Goal: Transaction & Acquisition: Purchase product/service

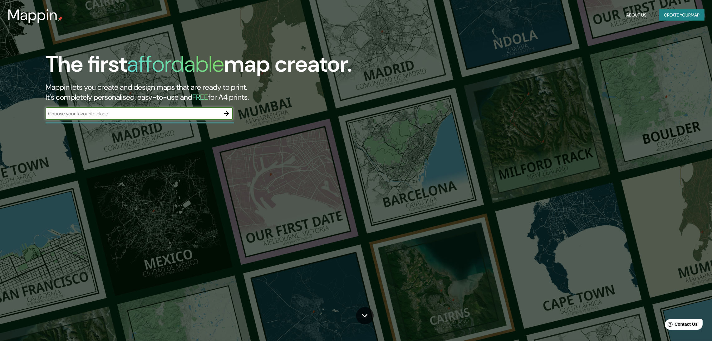
click at [226, 110] on icon "button" at bounding box center [226, 113] width 7 height 7
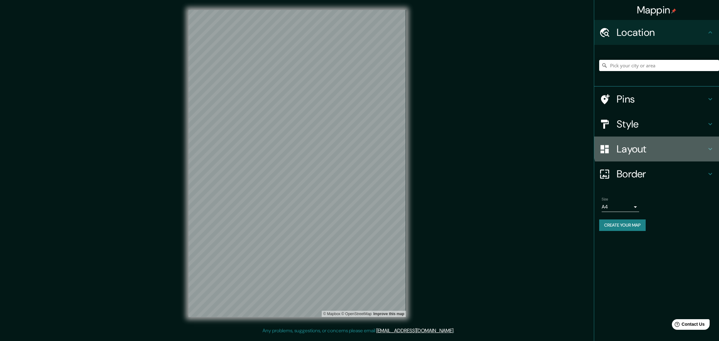
click at [666, 137] on div "Layout" at bounding box center [656, 149] width 125 height 25
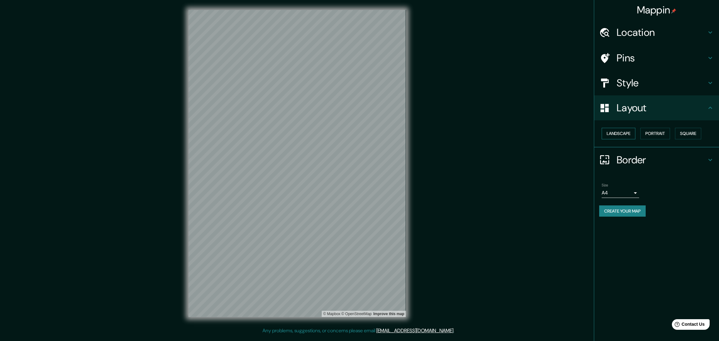
click at [617, 128] on button "Landscape" at bounding box center [619, 134] width 34 height 12
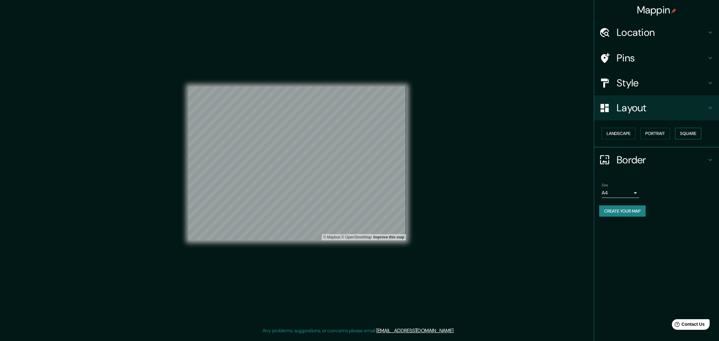
click at [680, 128] on button "Square" at bounding box center [688, 134] width 26 height 12
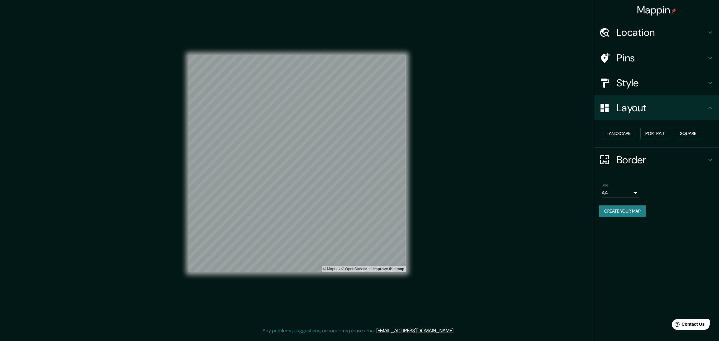
click at [629, 206] on button "Create your map" at bounding box center [622, 212] width 47 height 12
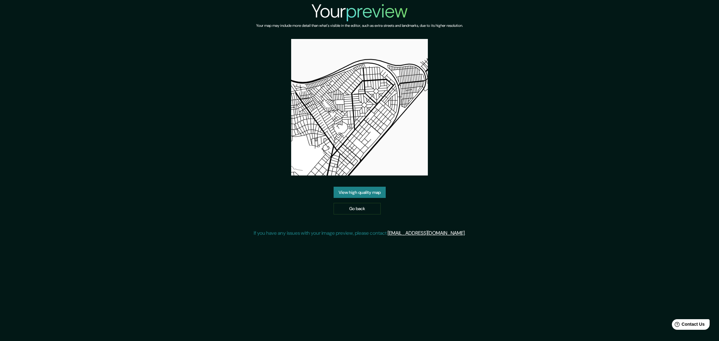
click at [369, 187] on link "View high quality map" at bounding box center [360, 193] width 52 height 12
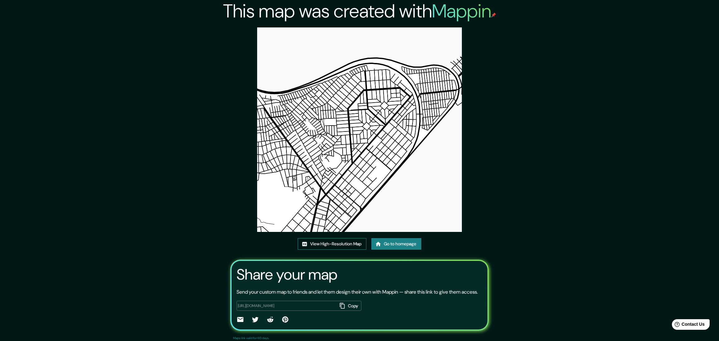
click at [355, 238] on link "View High-Resolution Map" at bounding box center [332, 244] width 69 height 12
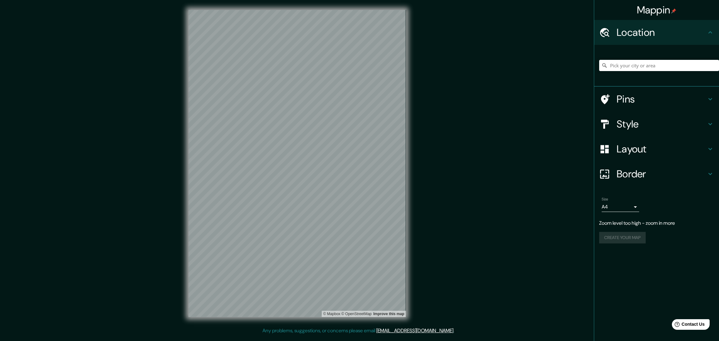
click at [432, 169] on div "Mappin Location Pins Style Layout Border Choose a border. Hint : you can make l…" at bounding box center [359, 168] width 719 height 337
click at [646, 143] on h4 "Layout" at bounding box center [662, 149] width 90 height 12
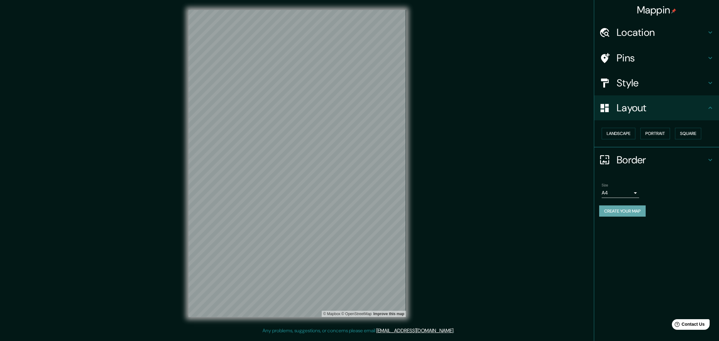
click at [628, 206] on button "Create your map" at bounding box center [622, 212] width 47 height 12
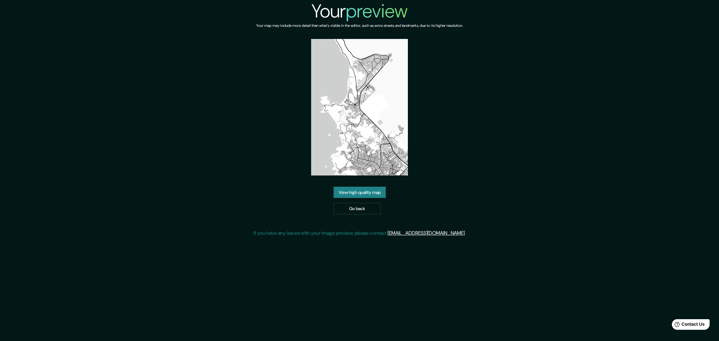
click at [369, 187] on link "View high quality map" at bounding box center [360, 193] width 52 height 12
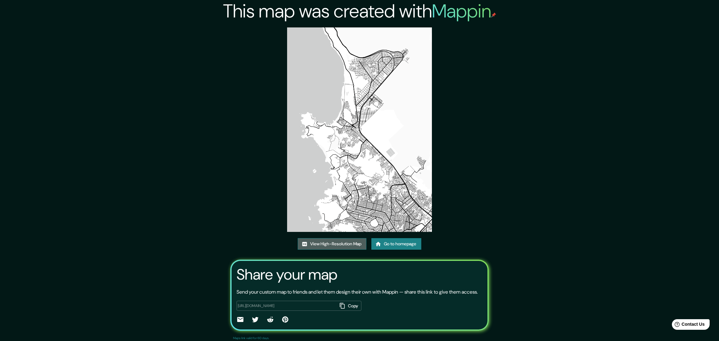
click at [355, 238] on link "View High-Resolution Map" at bounding box center [332, 244] width 69 height 12
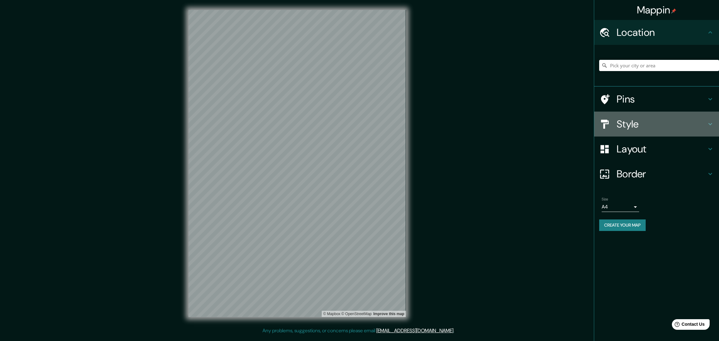
click at [644, 118] on h4 "Style" at bounding box center [662, 124] width 90 height 12
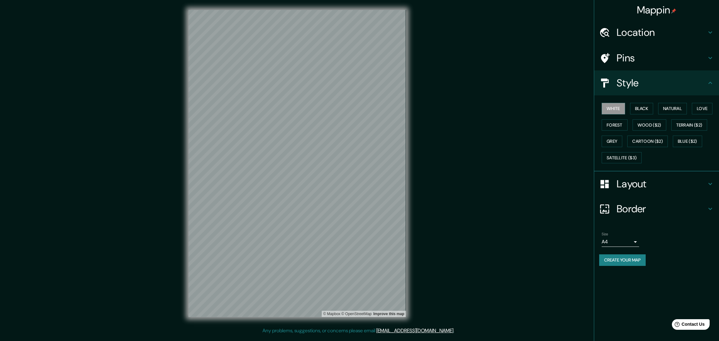
click at [648, 77] on h4 "Style" at bounding box center [662, 83] width 90 height 12
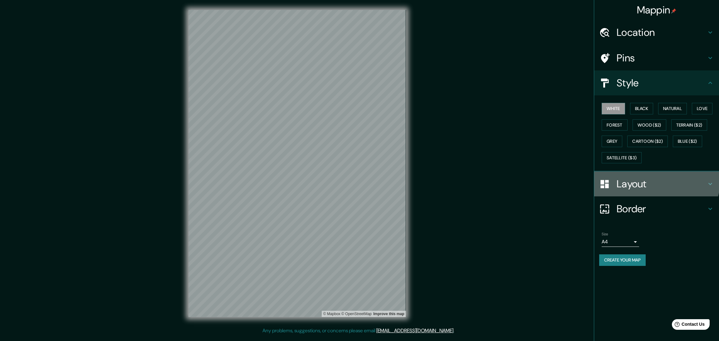
click at [653, 178] on h4 "Layout" at bounding box center [662, 184] width 90 height 12
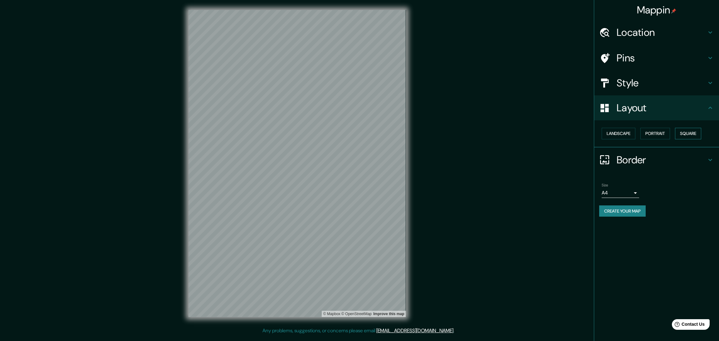
click at [681, 128] on button "Square" at bounding box center [688, 134] width 26 height 12
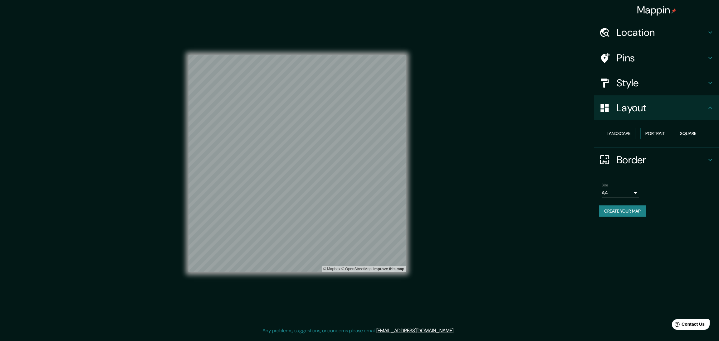
click at [626, 206] on button "Create your map" at bounding box center [622, 212] width 47 height 12
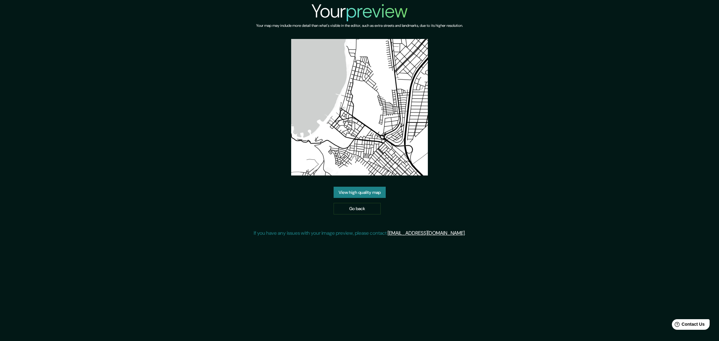
drag, startPoint x: 373, startPoint y: 184, endPoint x: 380, endPoint y: 177, distance: 10.0
click at [373, 187] on link "View high quality map" at bounding box center [360, 193] width 52 height 12
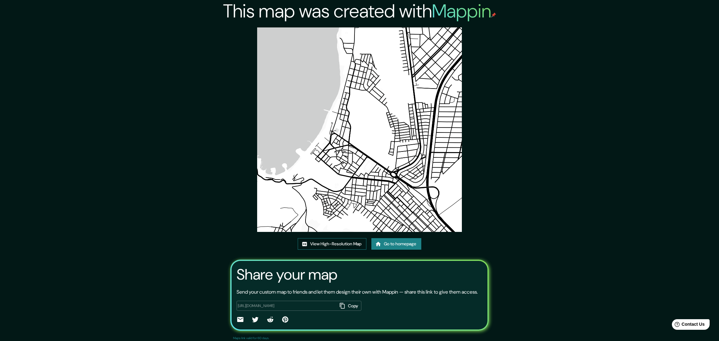
click at [354, 238] on link "View High-Resolution Map" at bounding box center [332, 244] width 69 height 12
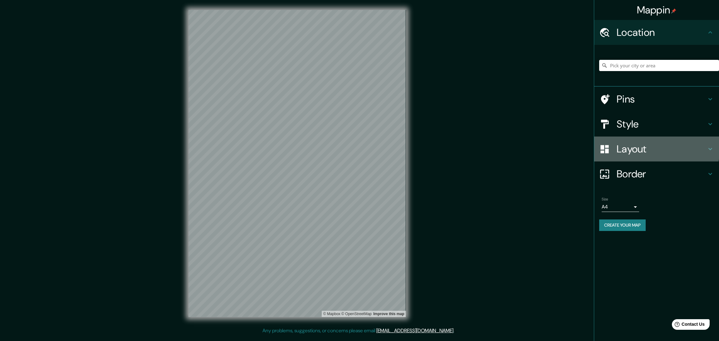
click at [636, 143] on h4 "Layout" at bounding box center [662, 149] width 90 height 12
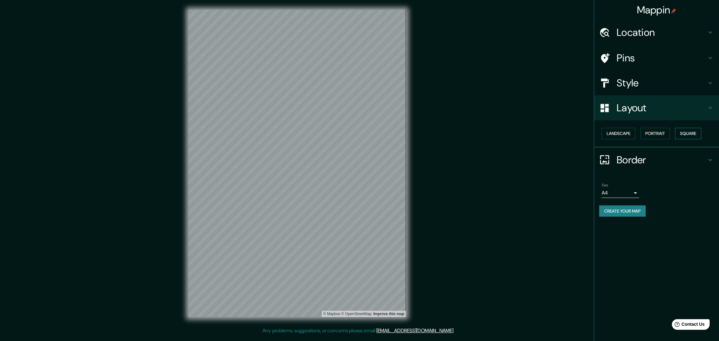
click at [678, 128] on button "Square" at bounding box center [688, 134] width 26 height 12
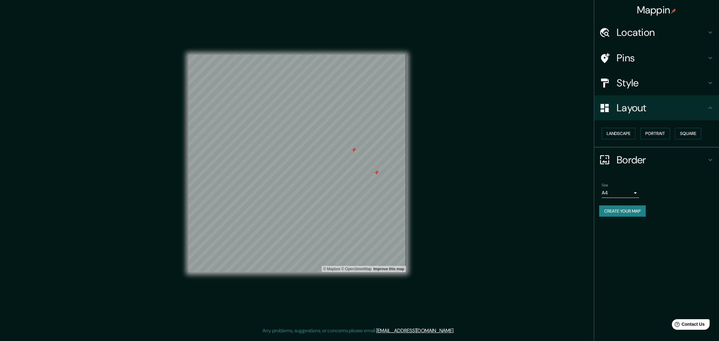
click at [673, 52] on h4 "Pins" at bounding box center [662, 58] width 90 height 12
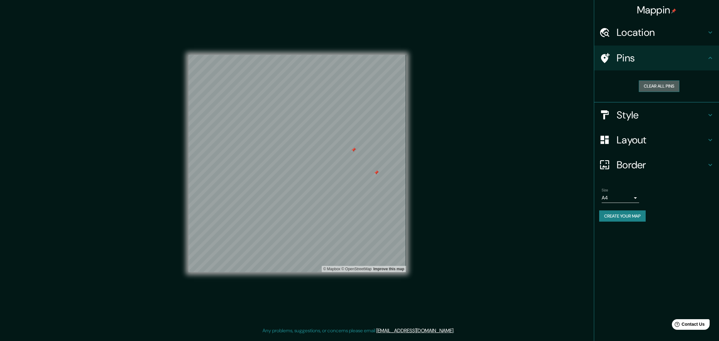
click at [663, 81] on button "Clear all pins" at bounding box center [659, 87] width 41 height 12
click at [619, 211] on button "Create your map" at bounding box center [622, 217] width 47 height 12
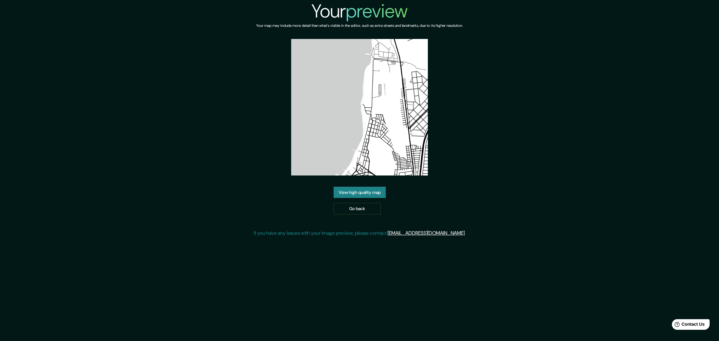
click at [360, 176] on div "Your preview Your map may include more detail than what's visible in the editor…" at bounding box center [360, 121] width 212 height 242
click at [363, 187] on link "View high quality map" at bounding box center [360, 193] width 52 height 12
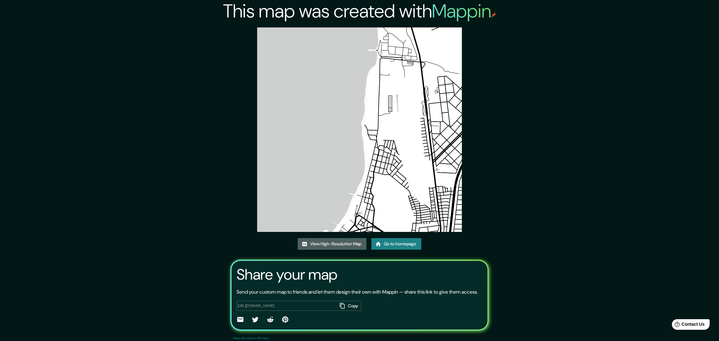
click at [354, 238] on link "View High-Resolution Map" at bounding box center [332, 244] width 69 height 12
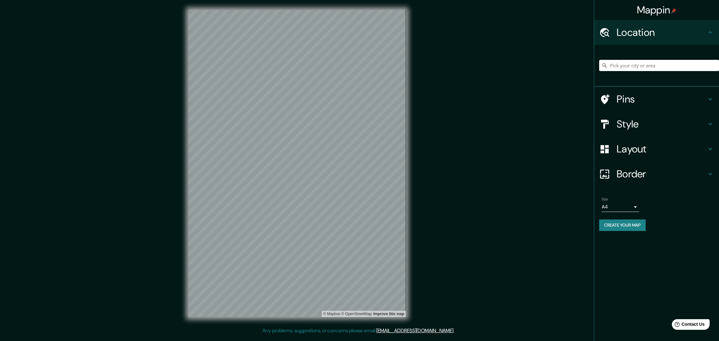
click at [622, 143] on h4 "Layout" at bounding box center [662, 149] width 90 height 12
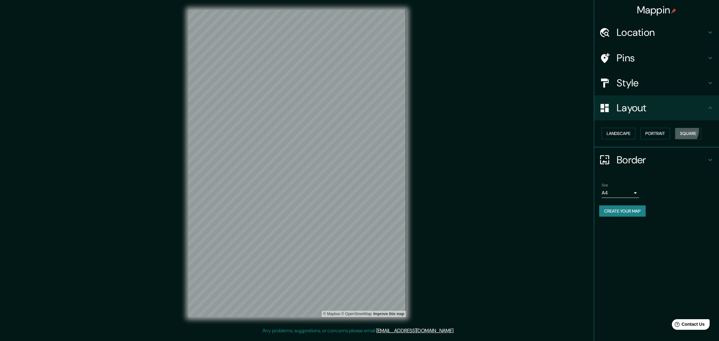
drag, startPoint x: 671, startPoint y: 107, endPoint x: 665, endPoint y: 111, distance: 6.8
click at [675, 128] on button "Square" at bounding box center [688, 134] width 26 height 12
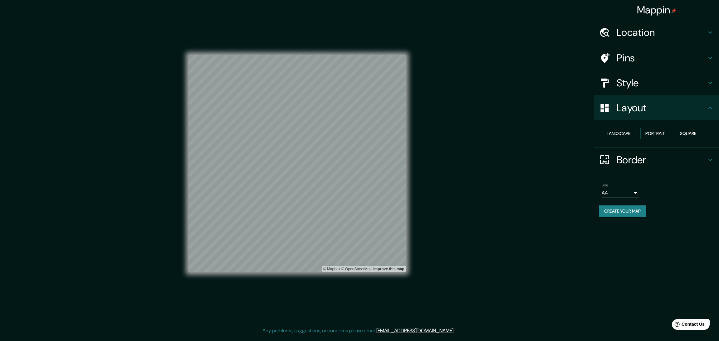
click at [629, 206] on button "Create your map" at bounding box center [622, 212] width 47 height 12
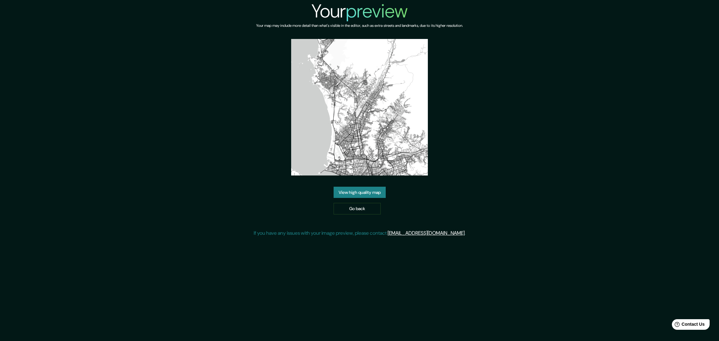
click at [377, 187] on div "View high quality map Go back" at bounding box center [360, 201] width 52 height 28
drag, startPoint x: 359, startPoint y: 182, endPoint x: 377, endPoint y: 180, distance: 17.6
click at [360, 187] on link "View high quality map" at bounding box center [360, 193] width 52 height 12
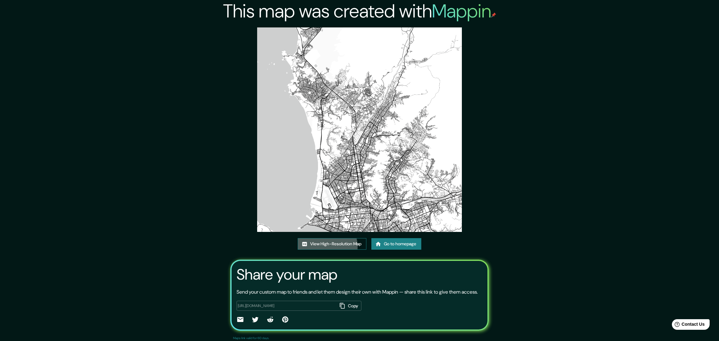
click at [336, 238] on link "View High-Resolution Map" at bounding box center [332, 244] width 69 height 12
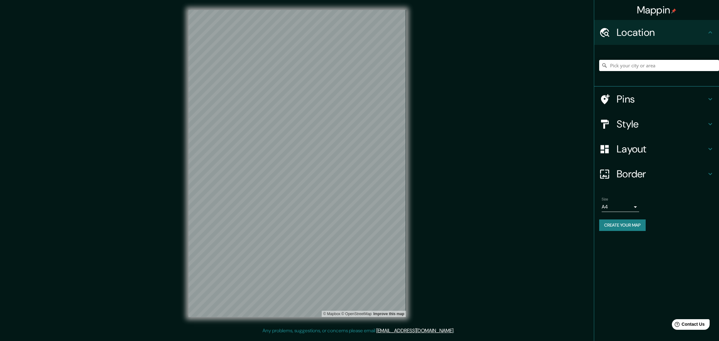
click at [638, 143] on h4 "Layout" at bounding box center [662, 149] width 90 height 12
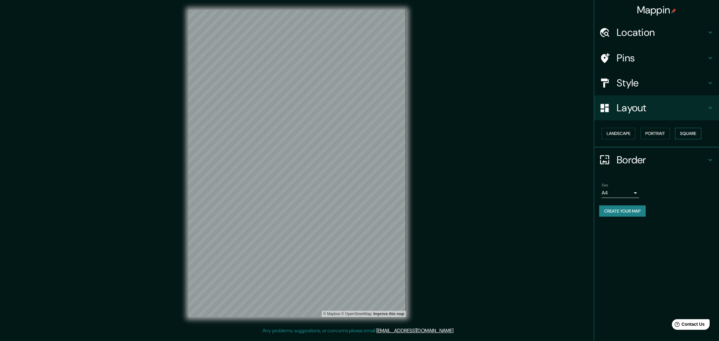
click at [675, 128] on button "Square" at bounding box center [688, 134] width 26 height 12
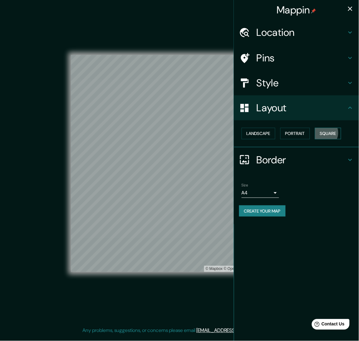
click at [315, 128] on button "Square" at bounding box center [328, 134] width 26 height 12
click at [267, 52] on h4 "Pins" at bounding box center [302, 58] width 90 height 12
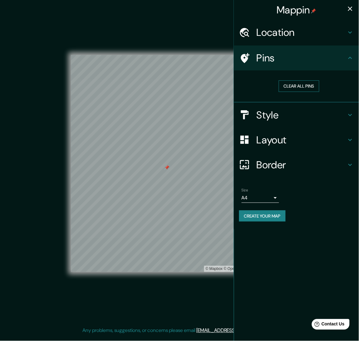
click at [293, 81] on button "Clear all pins" at bounding box center [299, 87] width 41 height 12
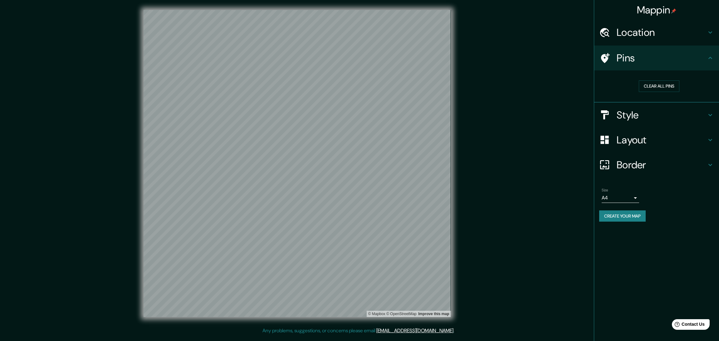
click at [617, 211] on button "Create your map" at bounding box center [622, 217] width 47 height 12
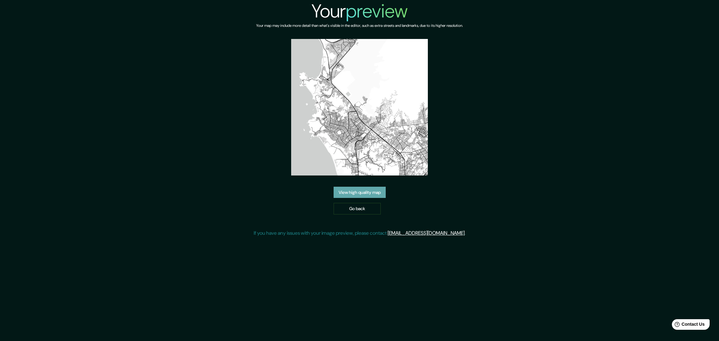
click at [370, 187] on link "View high quality map" at bounding box center [360, 193] width 52 height 12
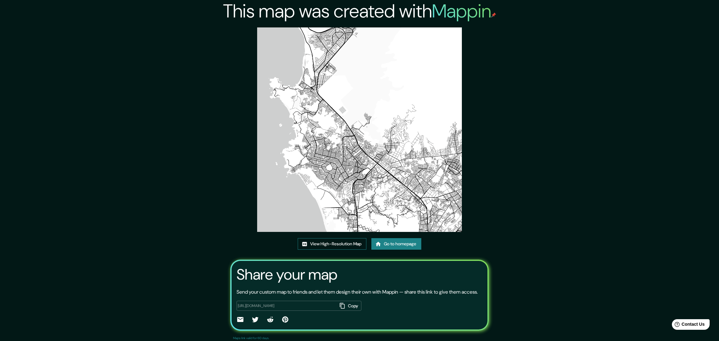
click at [352, 238] on link "View High-Resolution Map" at bounding box center [332, 244] width 69 height 12
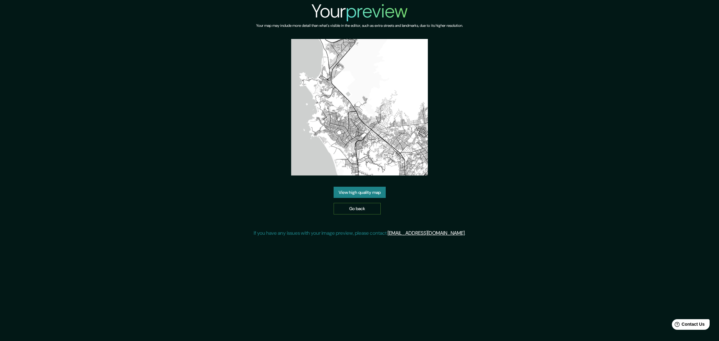
click at [370, 203] on link "Go back" at bounding box center [357, 209] width 47 height 12
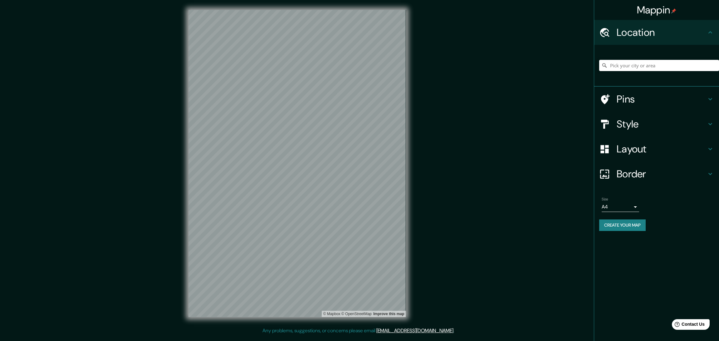
click at [639, 143] on h4 "Layout" at bounding box center [662, 149] width 90 height 12
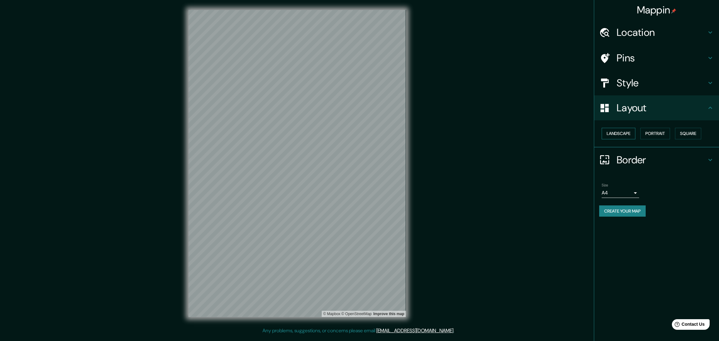
click at [612, 128] on button "Landscape" at bounding box center [619, 134] width 34 height 12
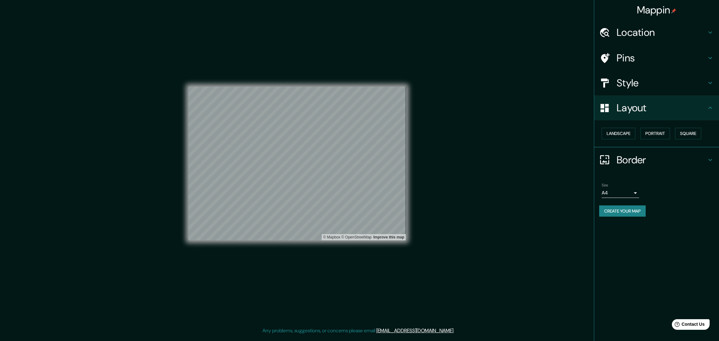
click at [629, 206] on button "Create your map" at bounding box center [622, 212] width 47 height 12
